Goal: Task Accomplishment & Management: Complete application form

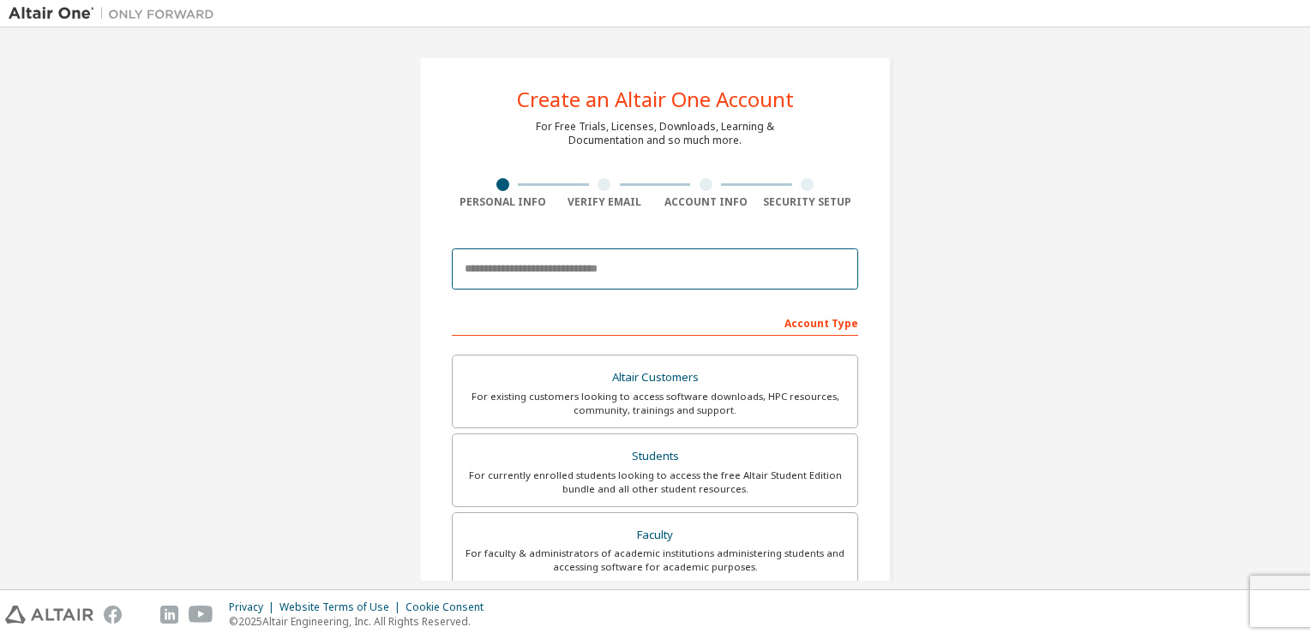
click at [659, 270] on input "email" at bounding box center [655, 269] width 406 height 41
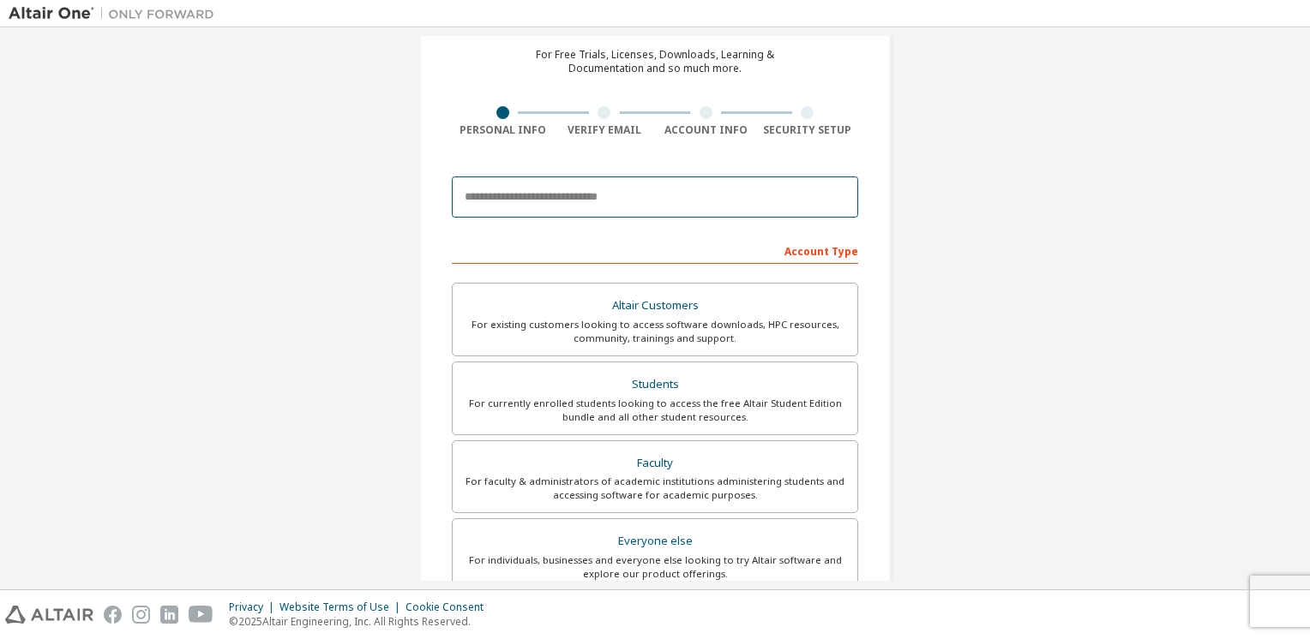
scroll to position [73, 0]
type input "**********"
type input "*******"
type input "*"
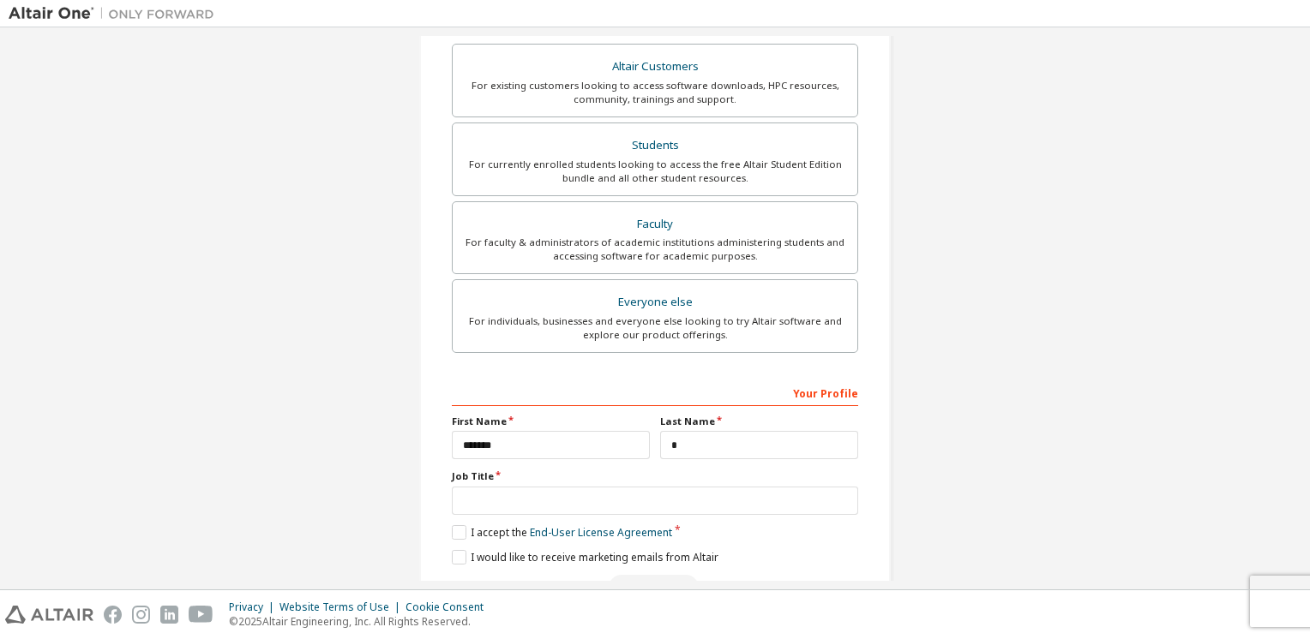
scroll to position [412, 0]
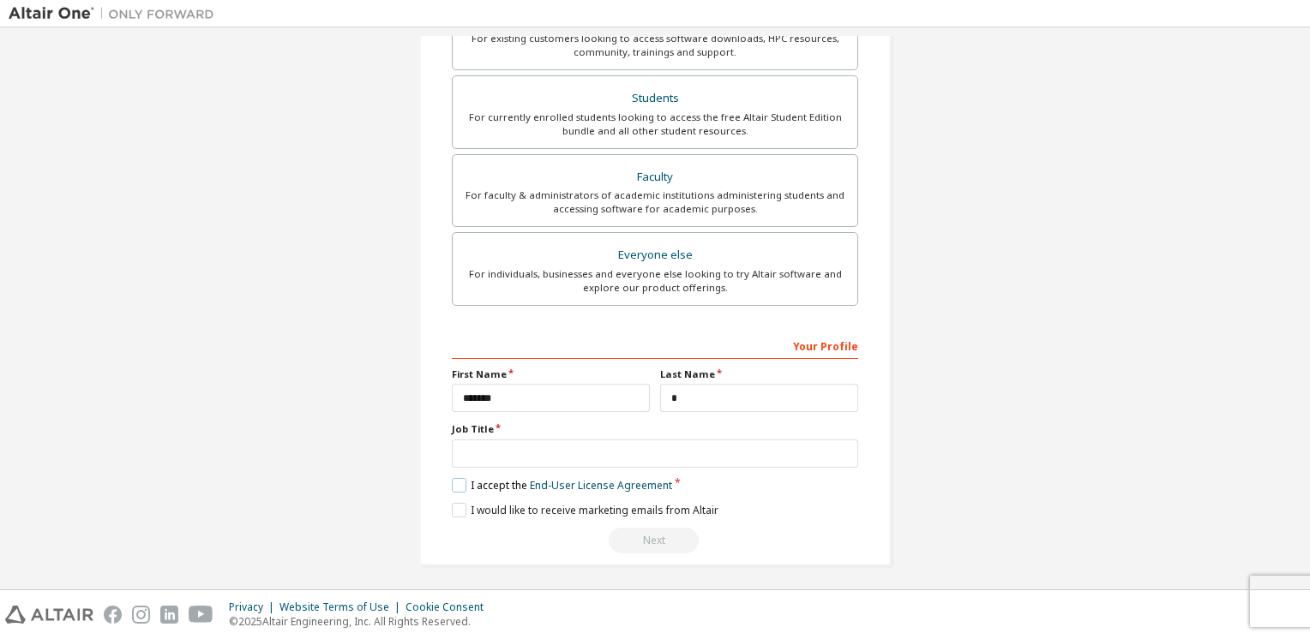
click at [455, 481] on label "I accept the End-User License Agreement" at bounding box center [562, 485] width 220 height 15
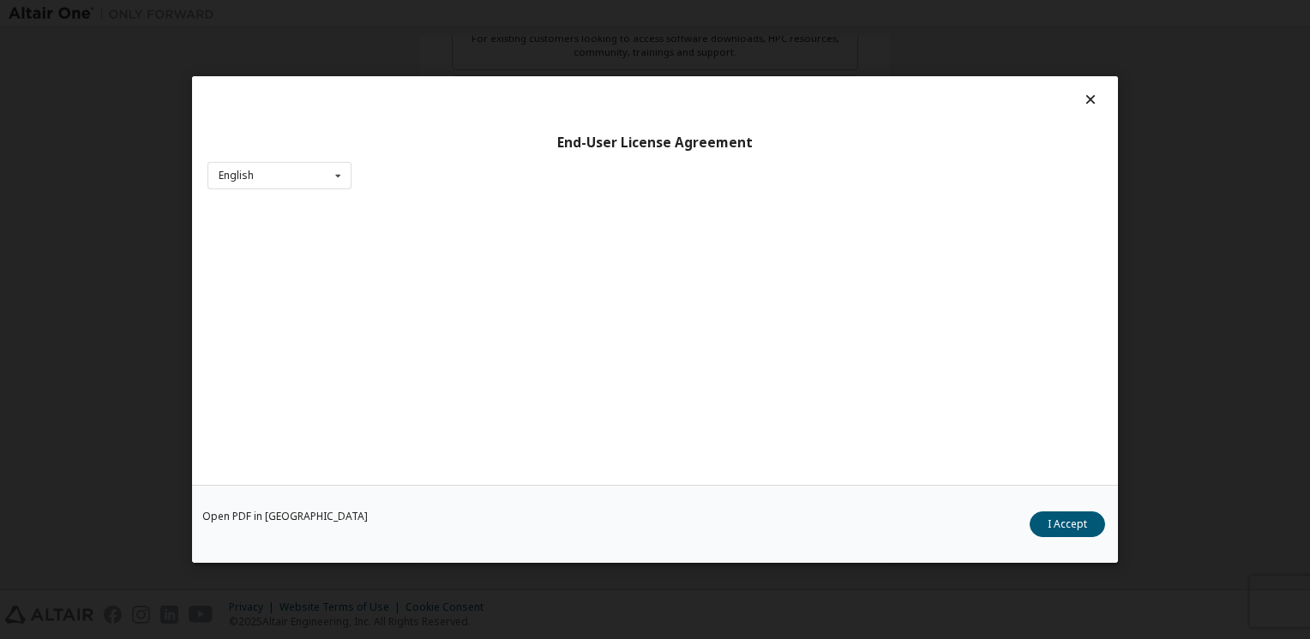
click at [456, 513] on div "Open PDF in New Tab I Accept" at bounding box center [655, 524] width 926 height 78
click at [1066, 521] on button "I Accept" at bounding box center [1066, 525] width 75 height 26
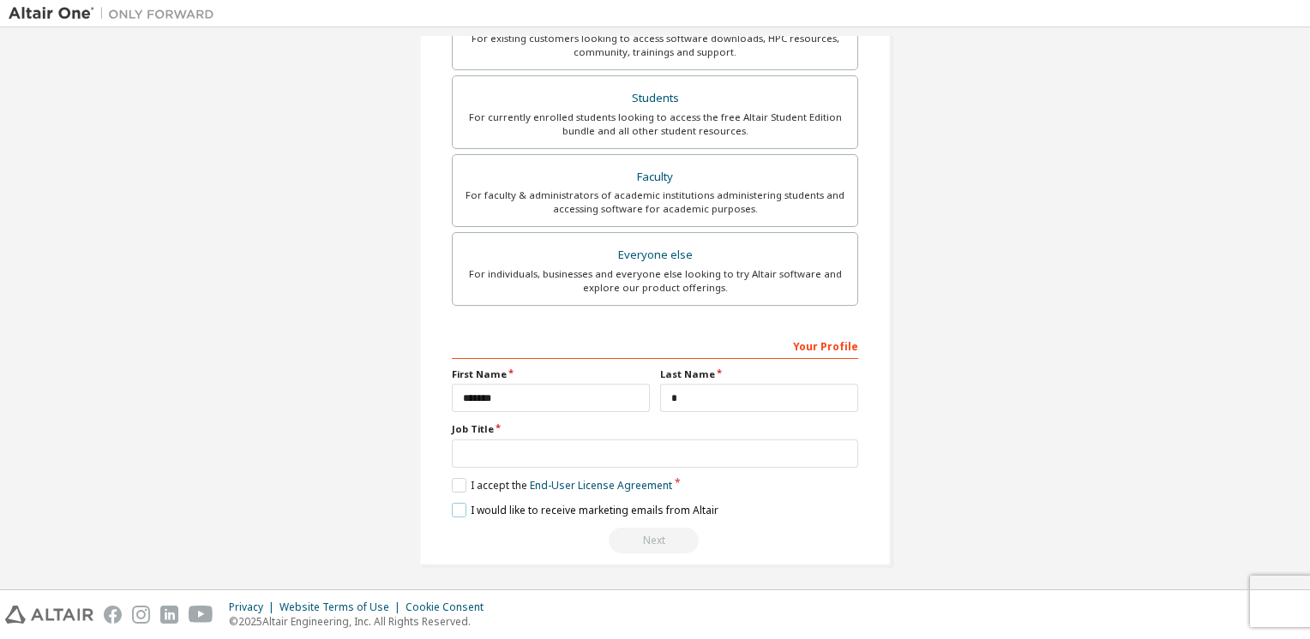
click at [457, 506] on label "I would like to receive marketing emails from Altair" at bounding box center [585, 510] width 267 height 15
click at [664, 538] on div "Next" at bounding box center [655, 541] width 406 height 26
click at [730, 449] on input "text" at bounding box center [655, 454] width 406 height 28
type input "*******"
click at [686, 530] on div "Next" at bounding box center [655, 541] width 406 height 26
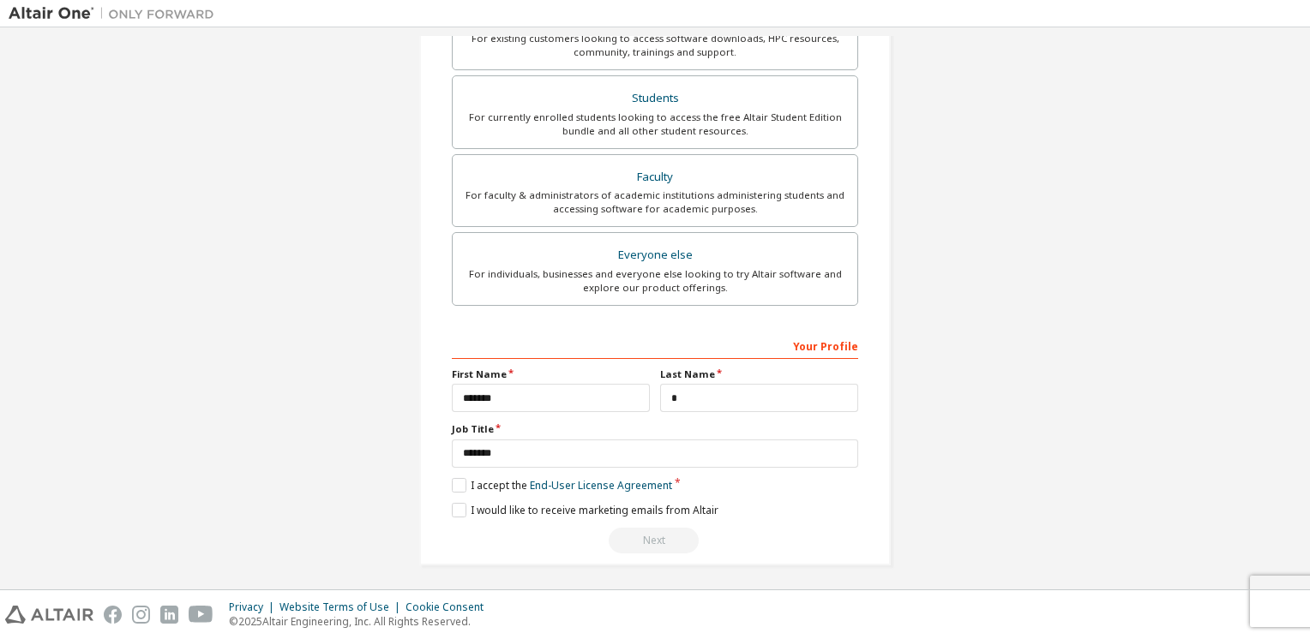
click at [680, 535] on div "Next" at bounding box center [655, 541] width 406 height 26
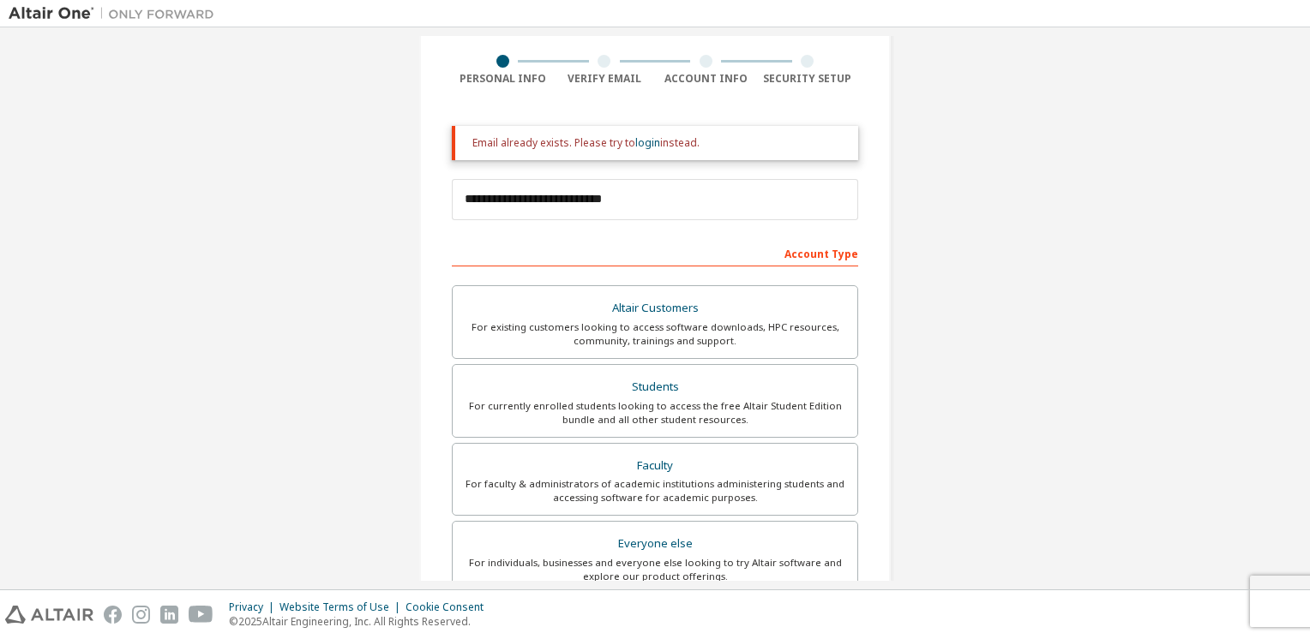
scroll to position [129, 0]
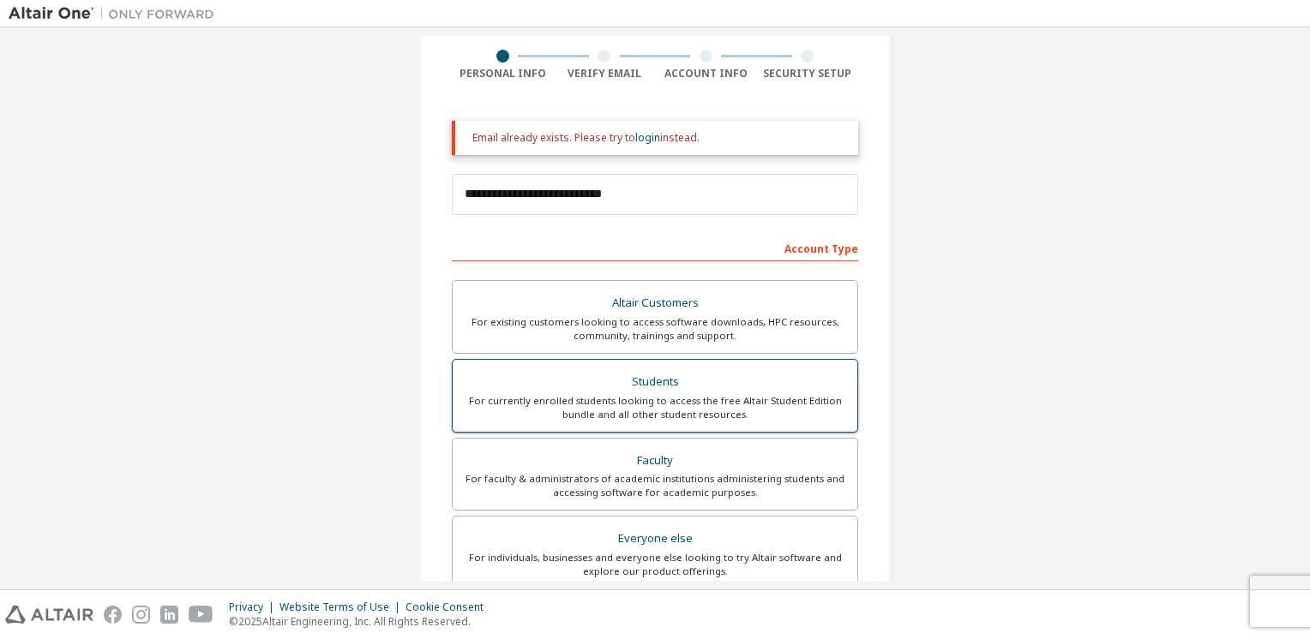
click at [744, 394] on div "For currently enrolled students looking to access the free Altair Student Editi…" at bounding box center [655, 407] width 384 height 27
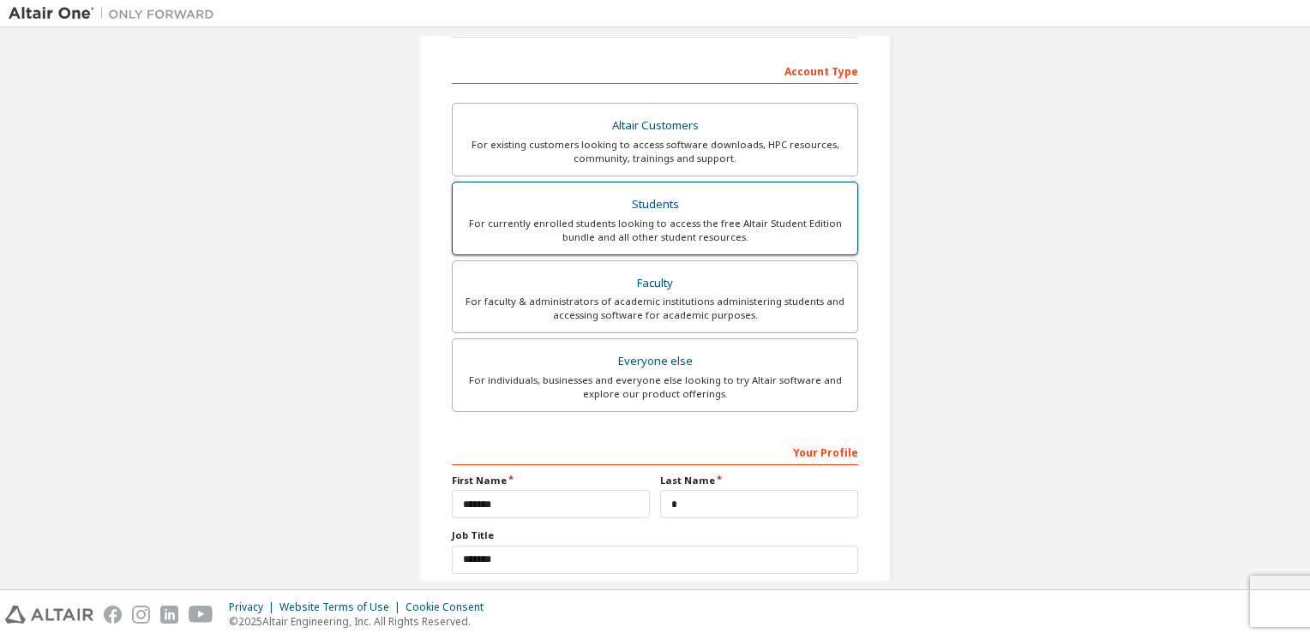
scroll to position [412, 0]
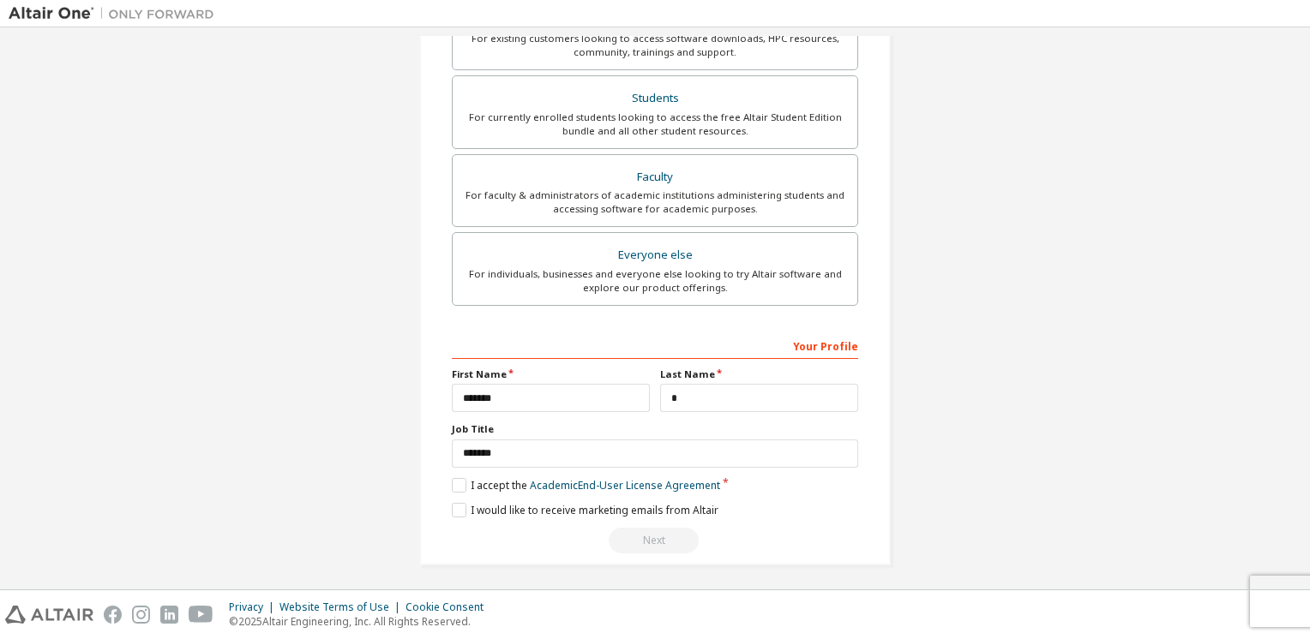
click at [657, 535] on div "Next" at bounding box center [655, 541] width 406 height 26
click at [661, 537] on div "Next" at bounding box center [655, 541] width 406 height 26
click at [668, 530] on div "Next" at bounding box center [655, 541] width 406 height 26
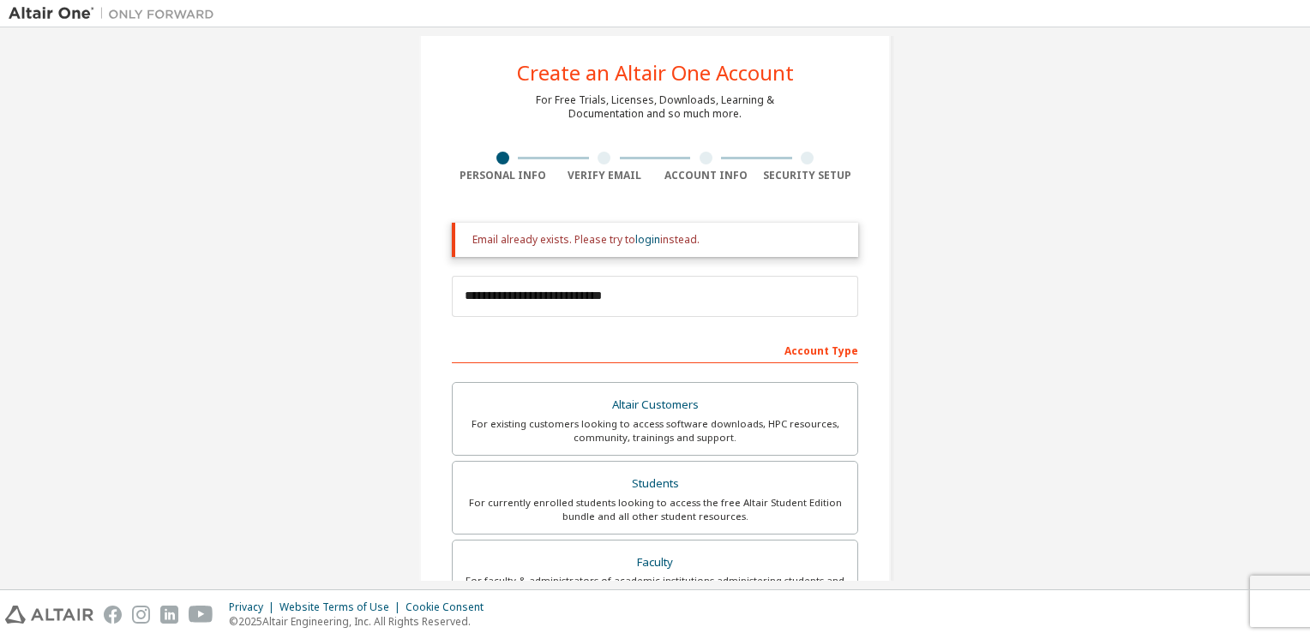
scroll to position [0, 0]
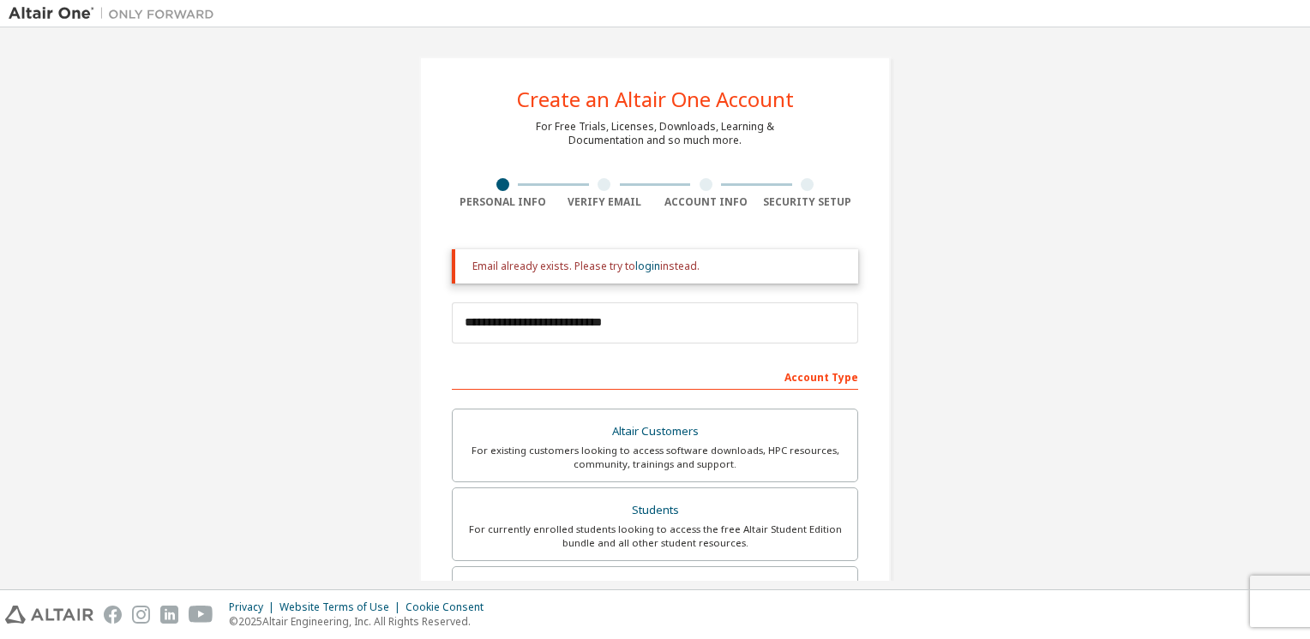
click at [608, 190] on div at bounding box center [605, 184] width 102 height 13
